Goal: Use online tool/utility: Utilize a website feature to perform a specific function

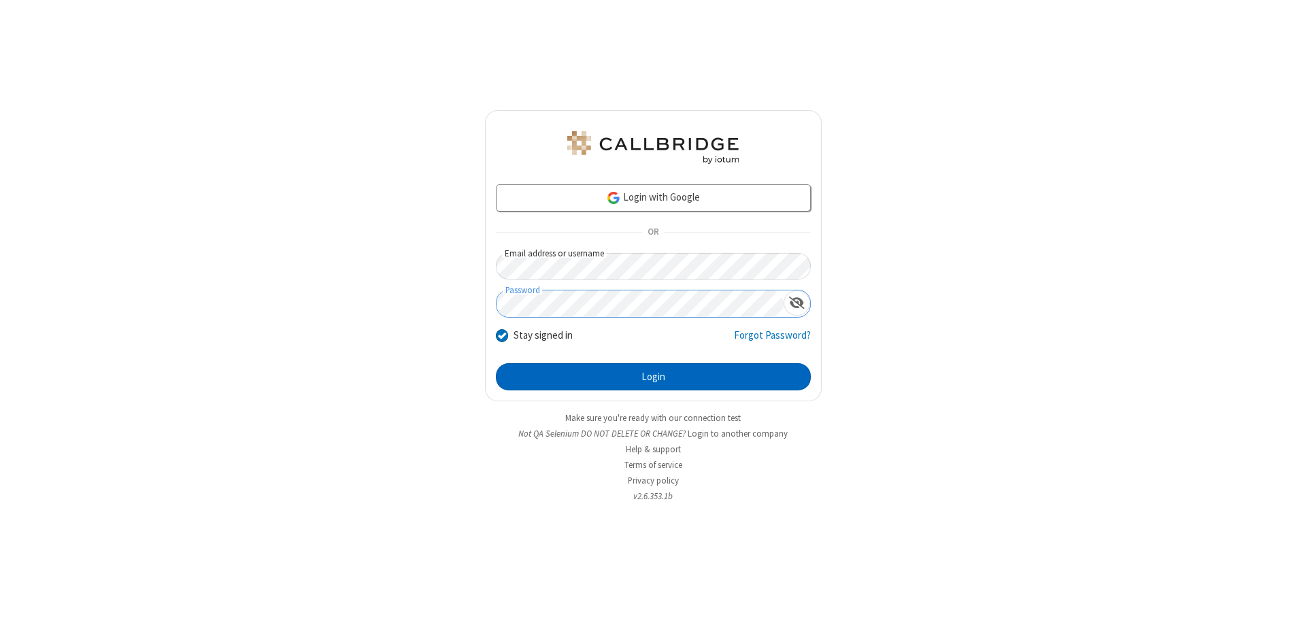
click at [653, 377] on button "Login" at bounding box center [653, 376] width 315 height 27
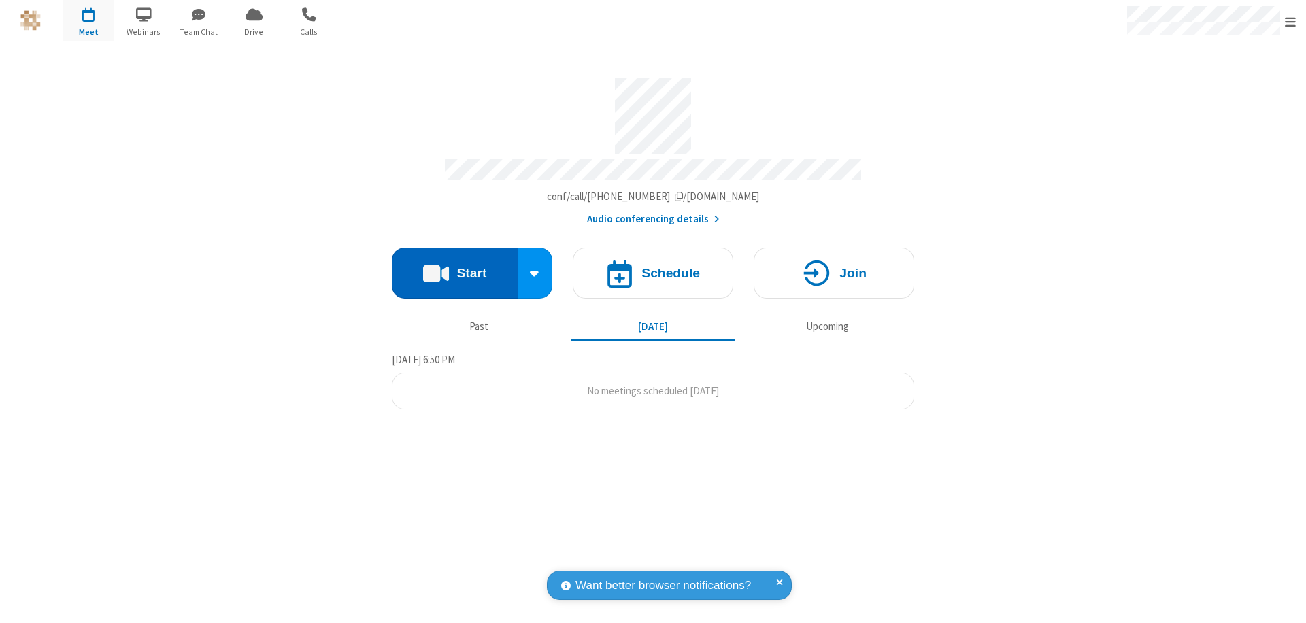
click at [454, 267] on button "Start" at bounding box center [455, 273] width 126 height 51
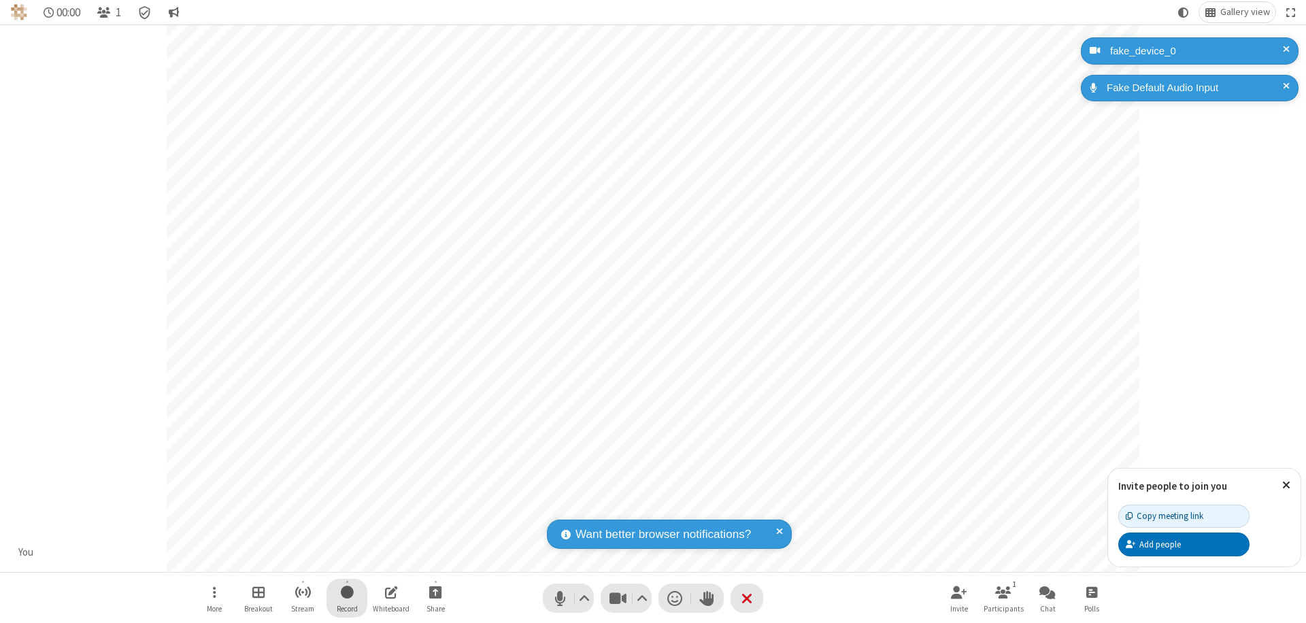
click at [347, 598] on span "Start recording" at bounding box center [347, 592] width 13 height 17
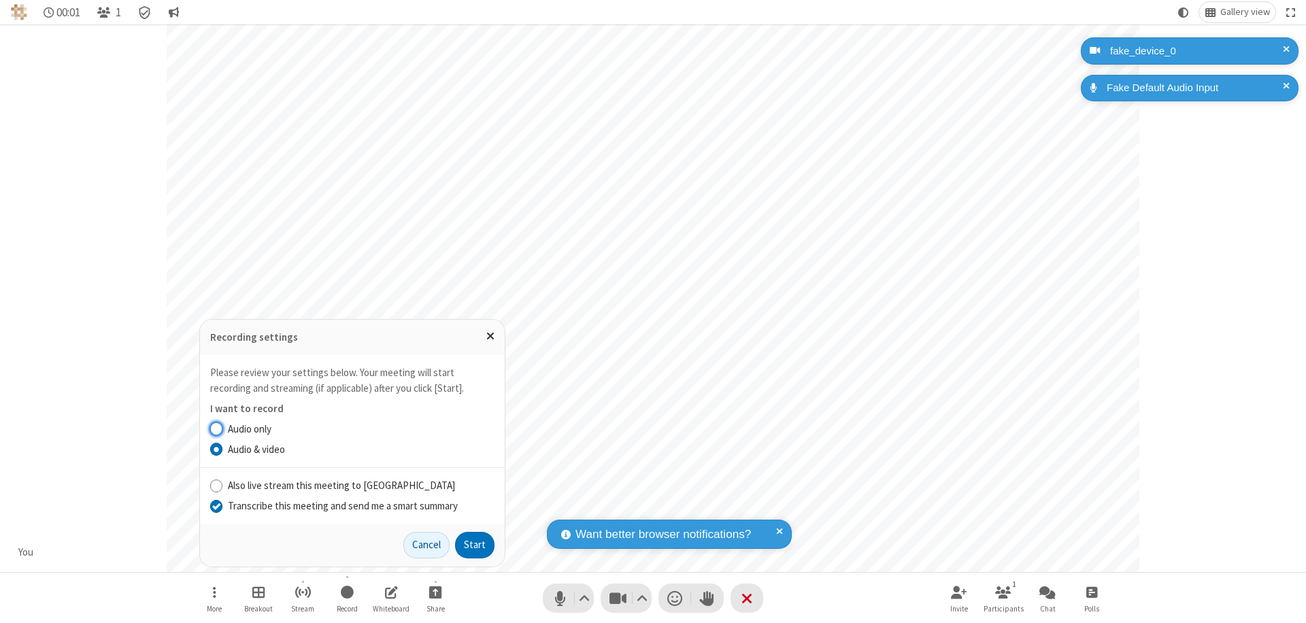
click at [216, 505] on input "Transcribe this meeting and send me a smart summary" at bounding box center [216, 506] width 13 height 14
click at [475, 545] on button "Start" at bounding box center [474, 545] width 39 height 27
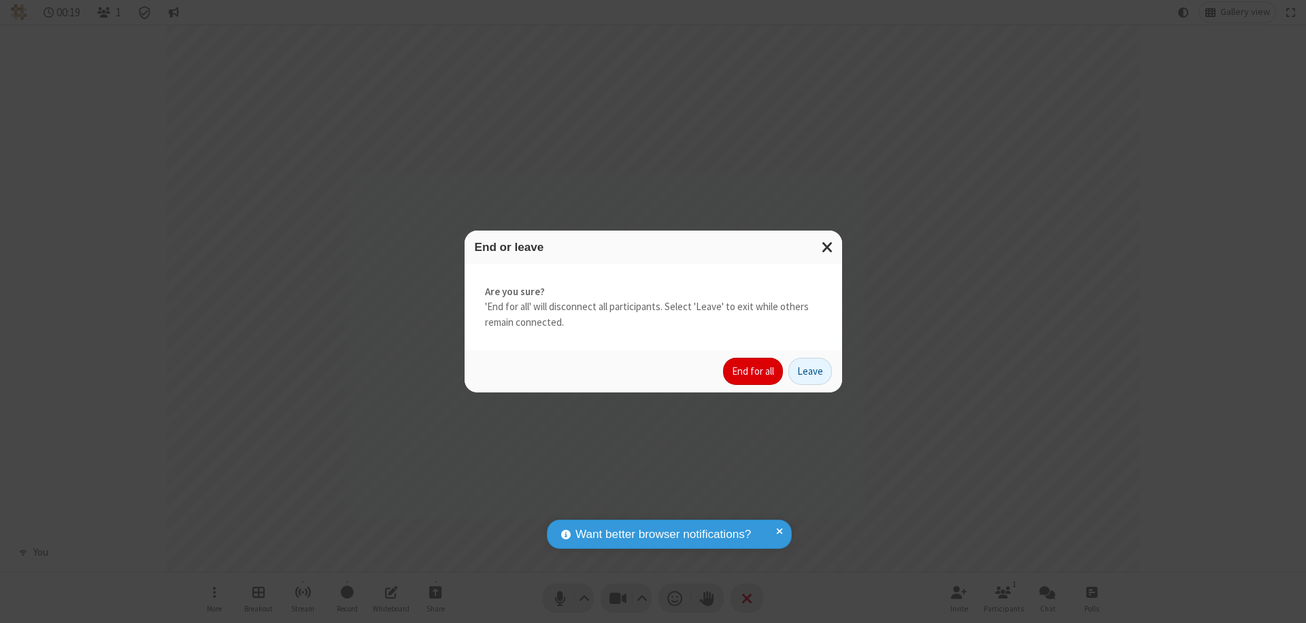
click at [754, 371] on button "End for all" at bounding box center [753, 371] width 60 height 27
